Goal: Task Accomplishment & Management: Manage account settings

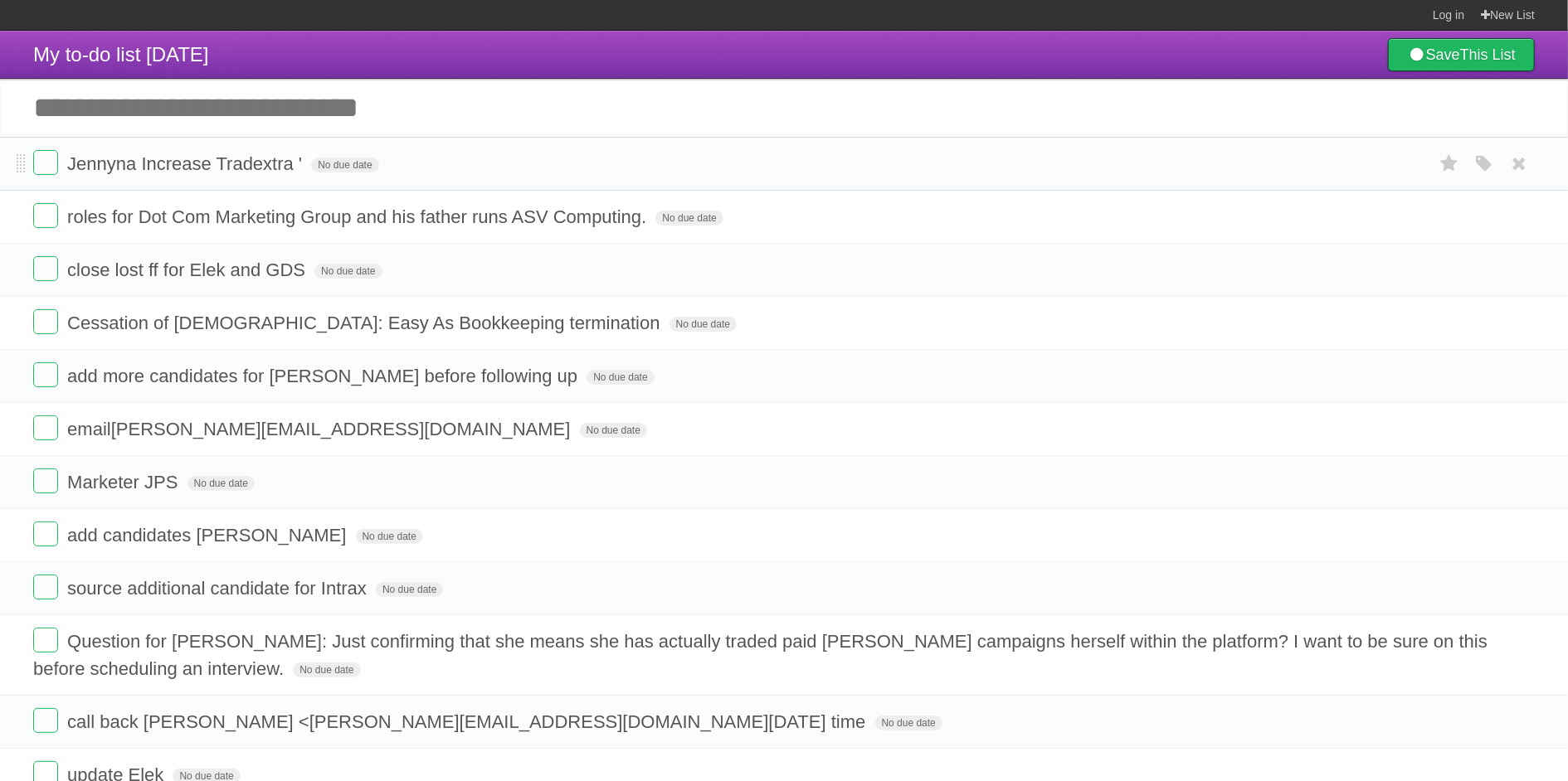
click at [114, 163] on span "Jennyna Increase Tradextra '" at bounding box center [186, 164] width 239 height 21
click at [114, 163] on input "**********" at bounding box center [195, 166] width 257 height 22
click at [1010, 334] on form "Cessation of [DEMOGRAPHIC_DATA]: Easy As Bookkeeping termination No due date Wh…" at bounding box center [783, 323] width 1501 height 27
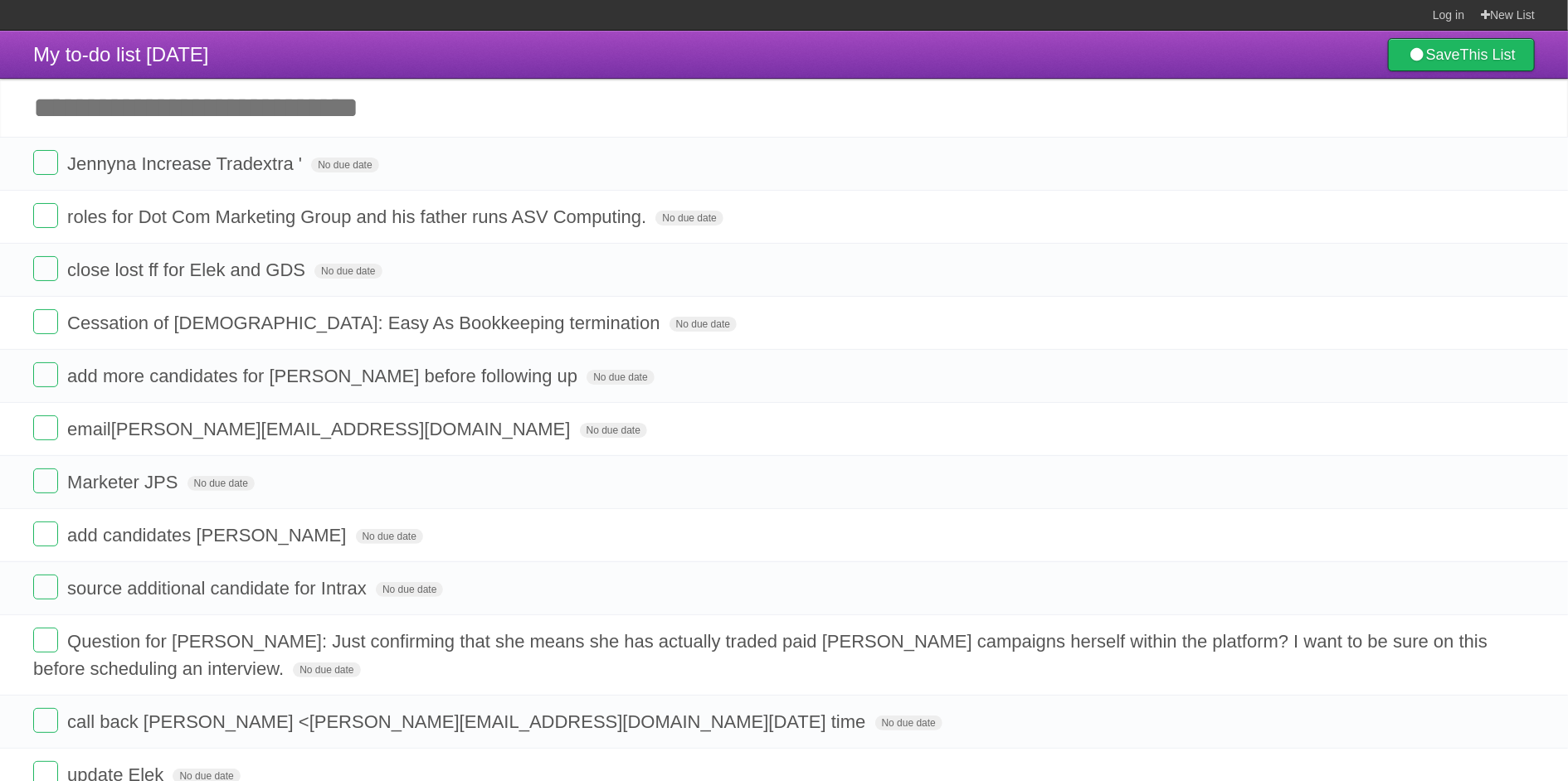
click at [1014, 39] on header "My to-do list [DATE] Save This List" at bounding box center [784, 55] width 1568 height 48
click at [43, 162] on label at bounding box center [45, 162] width 25 height 25
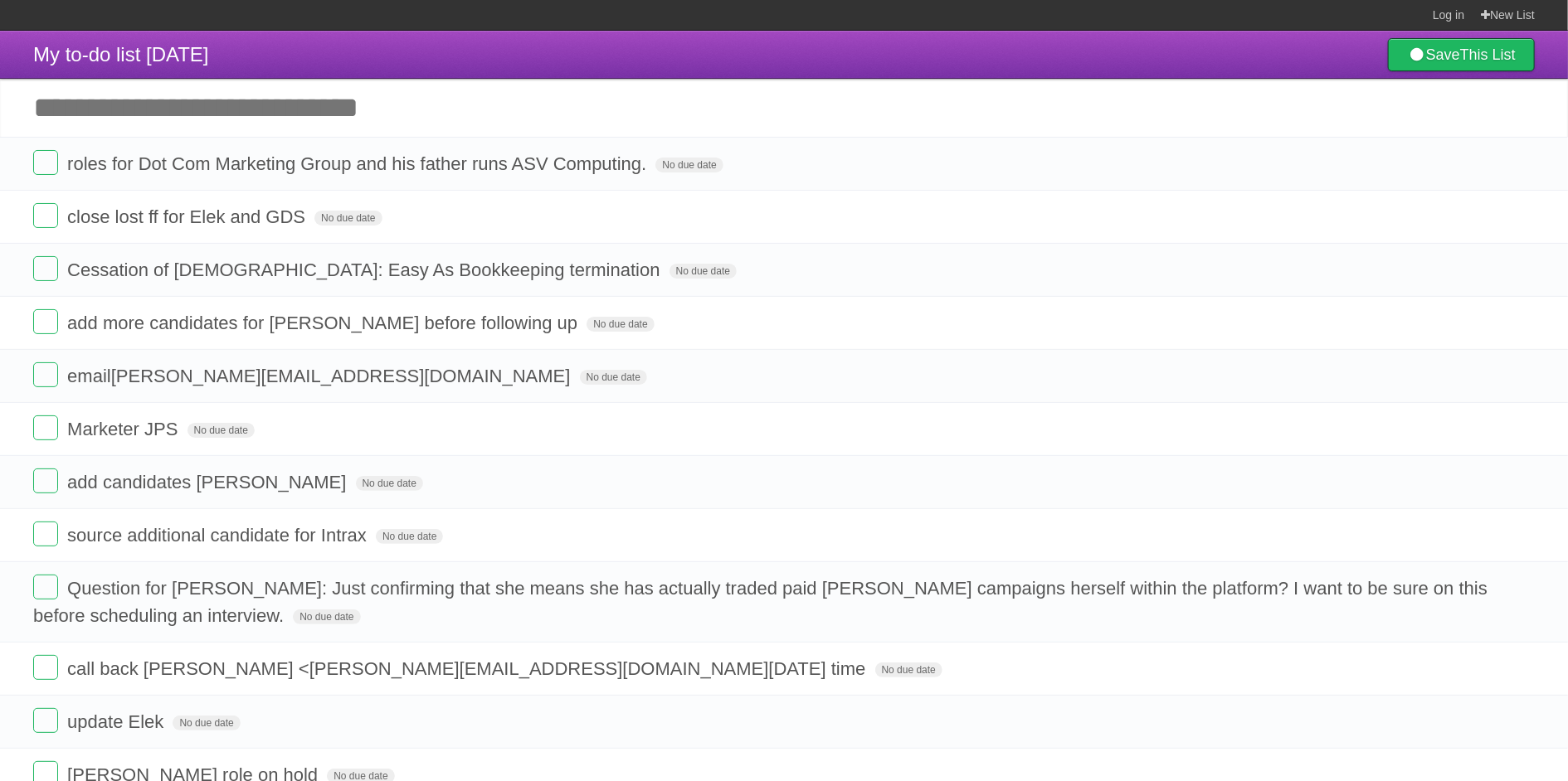
click at [43, 162] on label at bounding box center [45, 162] width 25 height 25
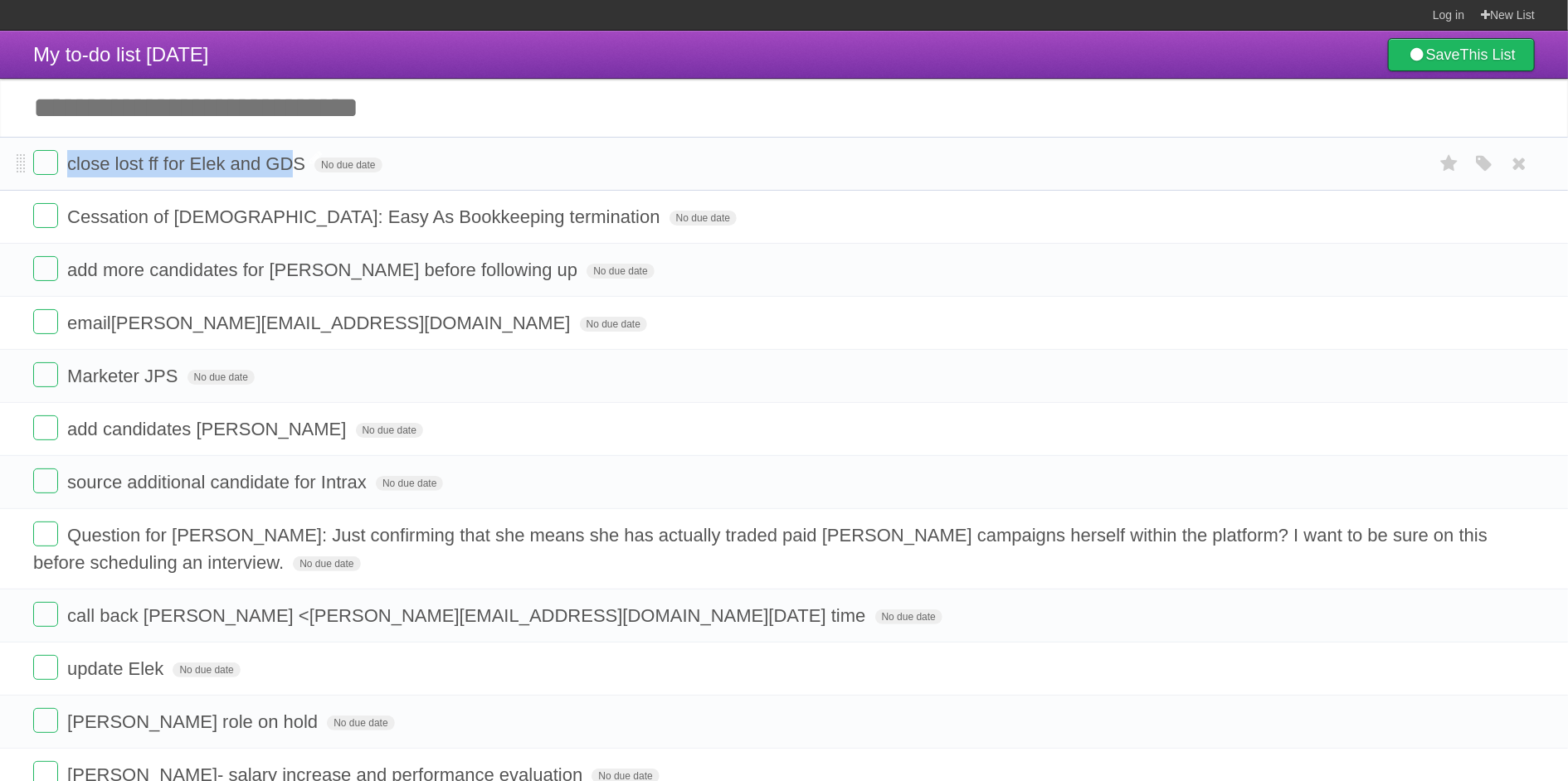
drag, startPoint x: 77, startPoint y: 165, endPoint x: 298, endPoint y: 163, distance: 221.0
click at [298, 163] on span "close lost ff for Elek and GDS" at bounding box center [188, 164] width 242 height 21
click at [141, 218] on span "Cessation of [DEMOGRAPHIC_DATA]: Easy As Bookkeeping termination" at bounding box center [365, 217] width 596 height 21
click at [369, 235] on li "Cessation of [DEMOGRAPHIC_DATA]: Easy As Bookkeeping termination No due date Wh…" at bounding box center [784, 217] width 1568 height 54
click at [121, 232] on li "Cessation of [DEMOGRAPHIC_DATA]: Easy As Bookkeeping termination No due date Wh…" at bounding box center [784, 217] width 1568 height 54
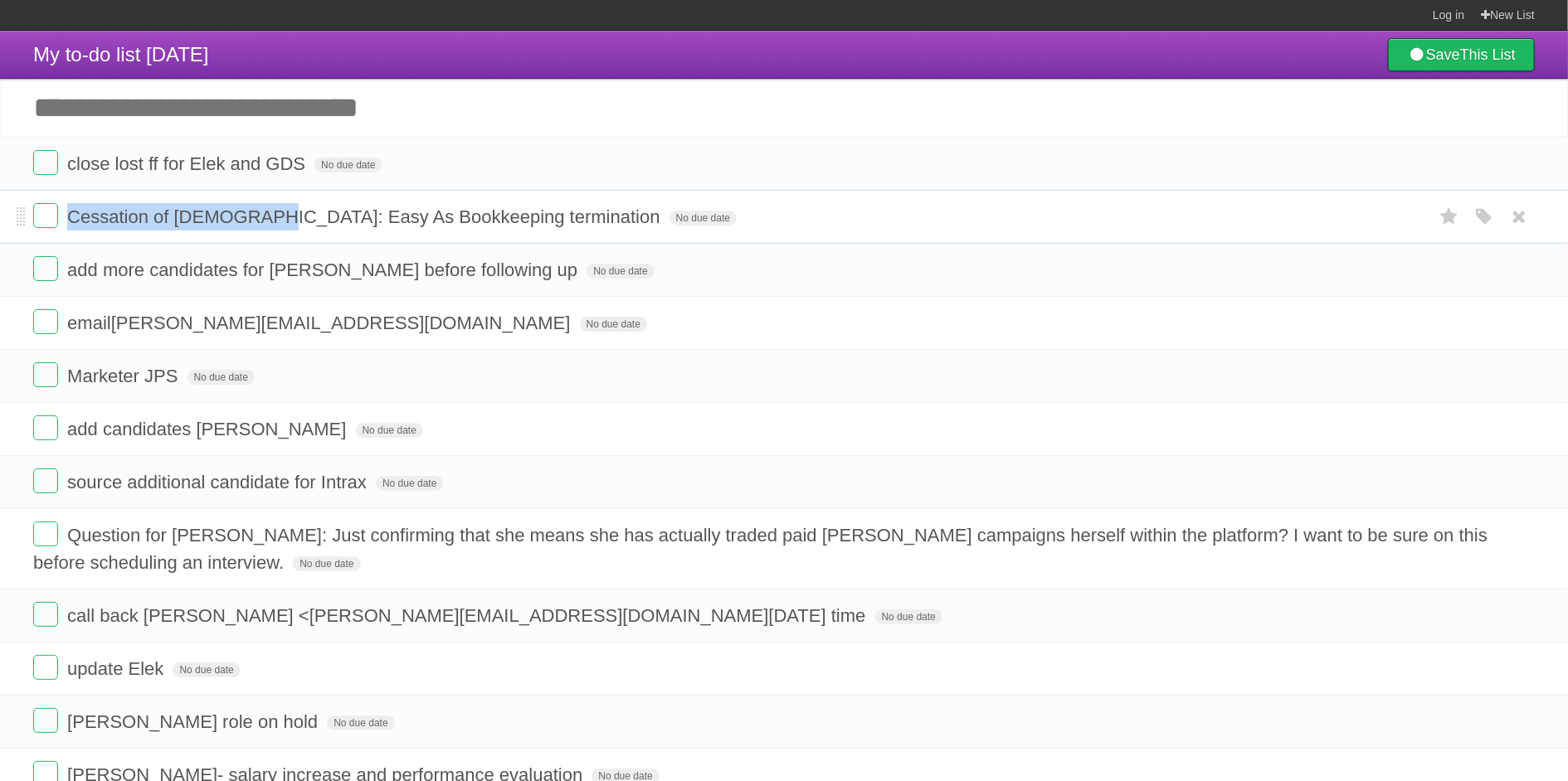
drag, startPoint x: 272, startPoint y: 211, endPoint x: 69, endPoint y: 218, distance: 203.1
click at [69, 218] on span "Cessation of [DEMOGRAPHIC_DATA]: Easy As Bookkeeping termination" at bounding box center [365, 217] width 596 height 21
click at [47, 215] on label at bounding box center [45, 215] width 25 height 25
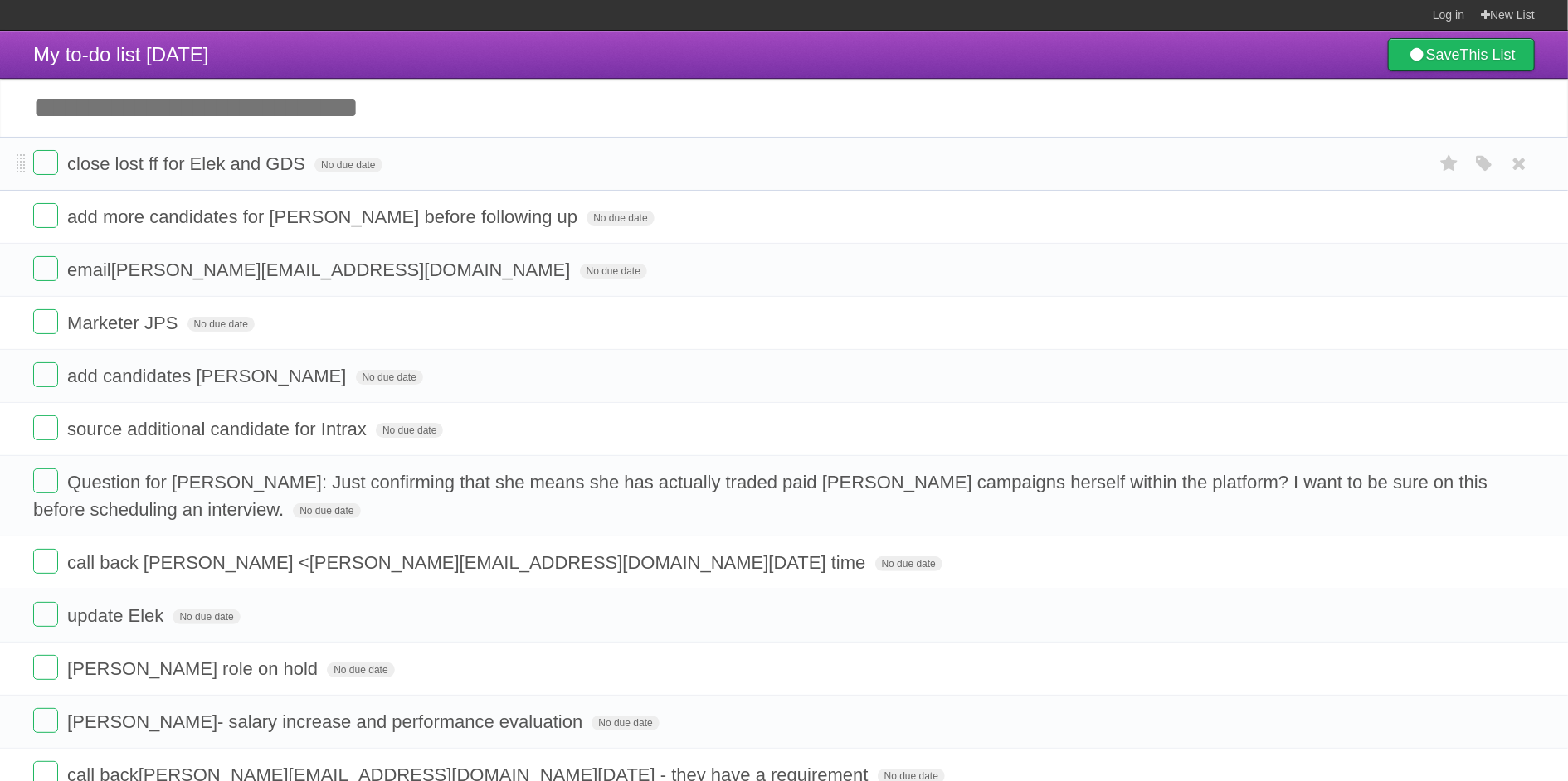
click at [944, 185] on li "close lost ff for Elek and GDS No due date White Red Blue Green Purple Orange" at bounding box center [784, 164] width 1568 height 54
